Goal: Check status: Check status

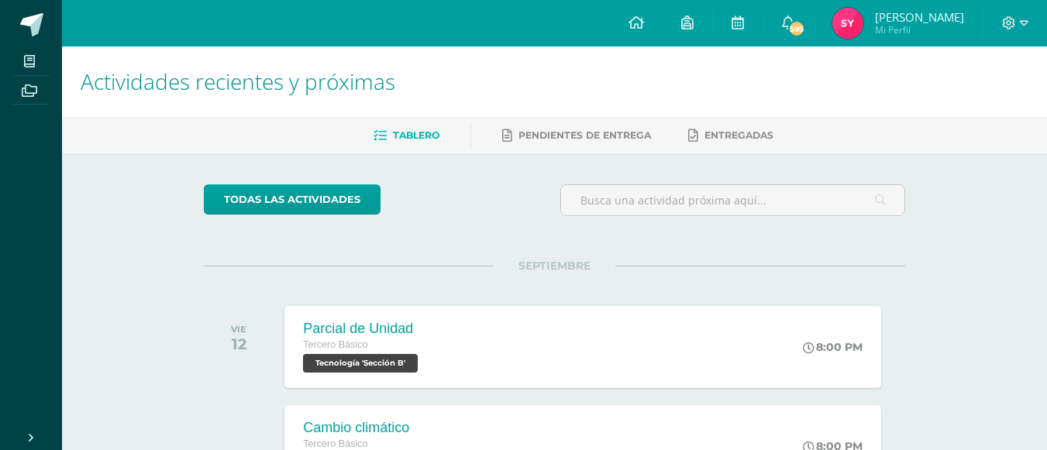
click at [862, 36] on img at bounding box center [847, 23] width 31 height 31
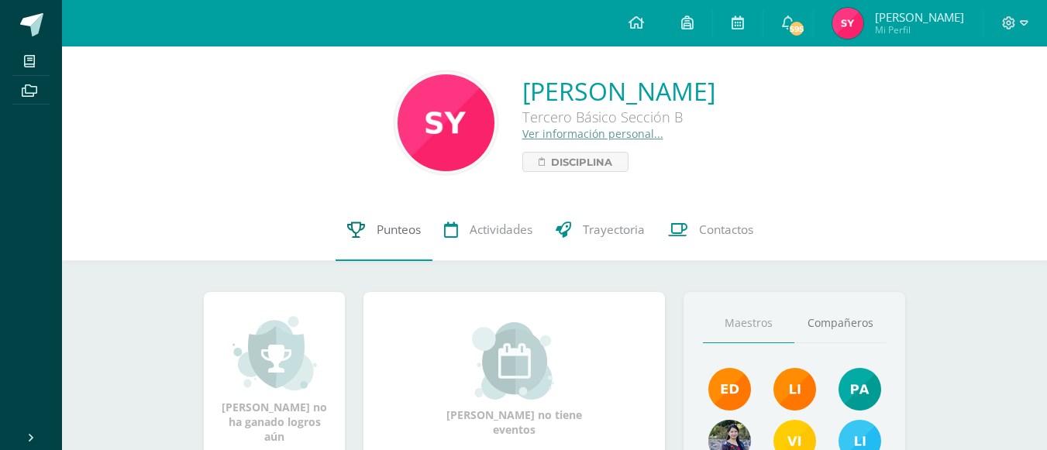
click at [398, 238] on span "Punteos" at bounding box center [399, 230] width 44 height 16
